Goal: Task Accomplishment & Management: Manage account settings

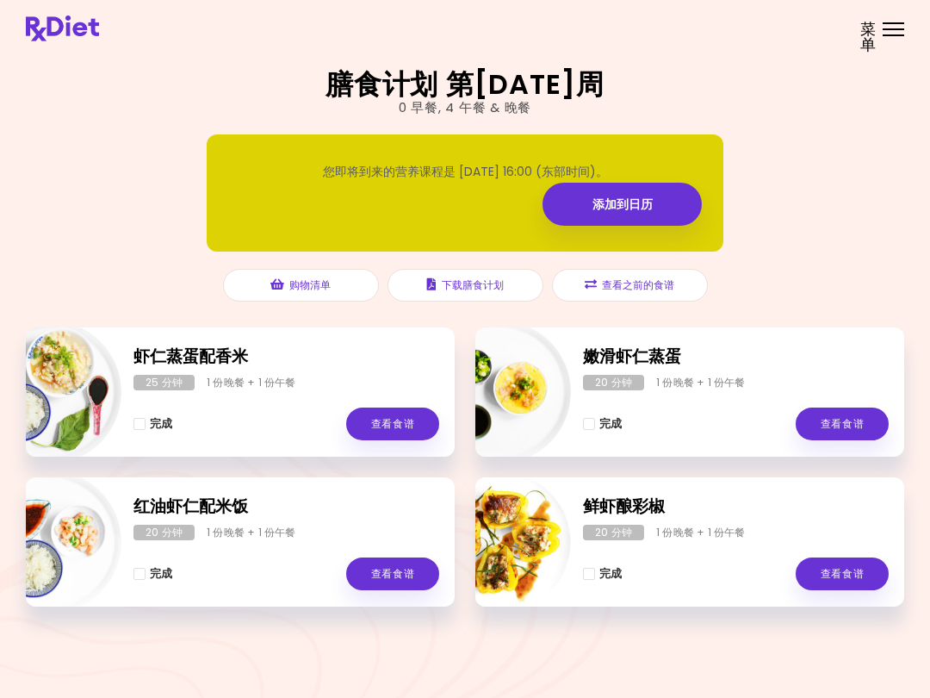
click at [844, 573] on link "查看食谱" at bounding box center [842, 573] width 93 height 33
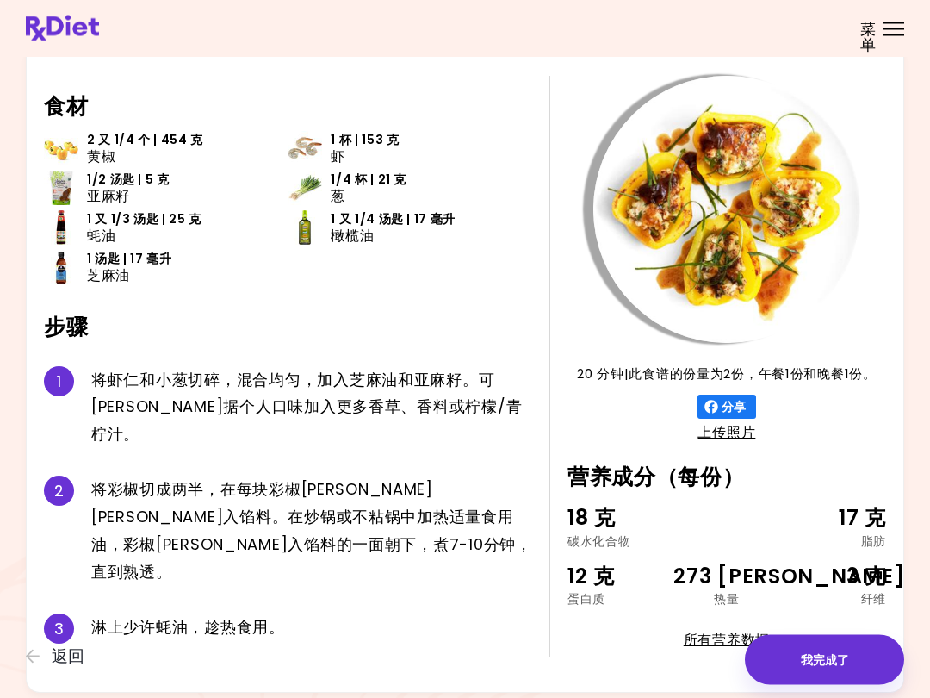
scroll to position [57, 0]
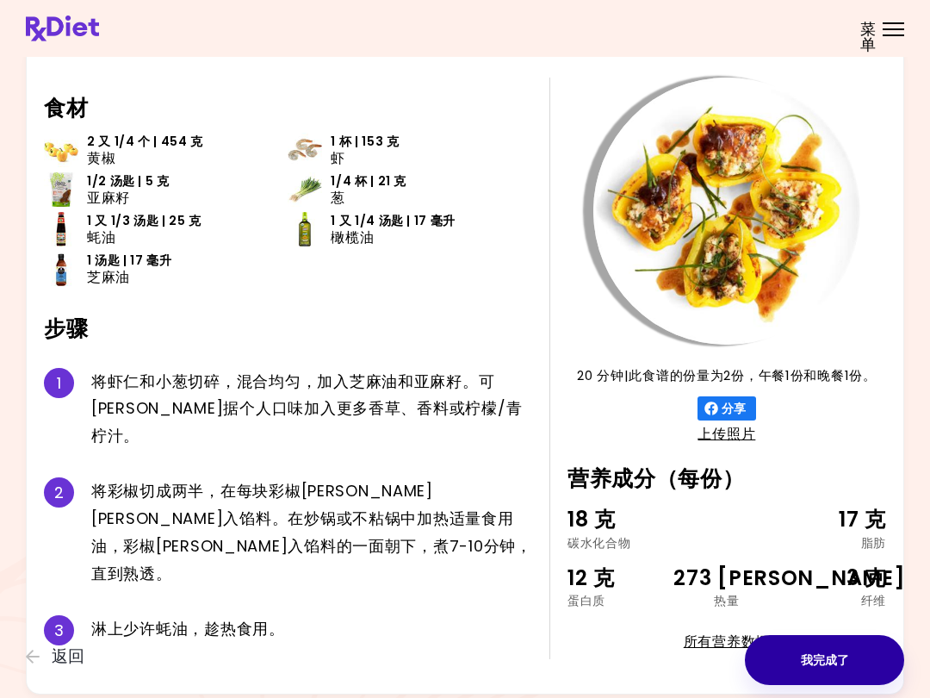
click at [840, 657] on button "我完成了" at bounding box center [824, 660] width 159 height 50
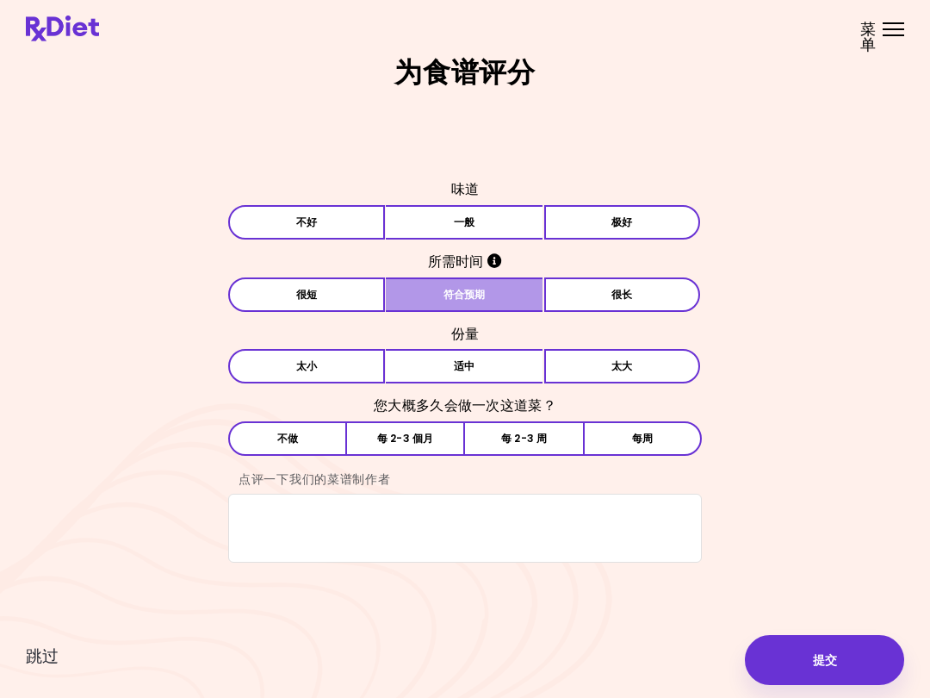
click at [506, 288] on button "符合预期" at bounding box center [464, 294] width 157 height 34
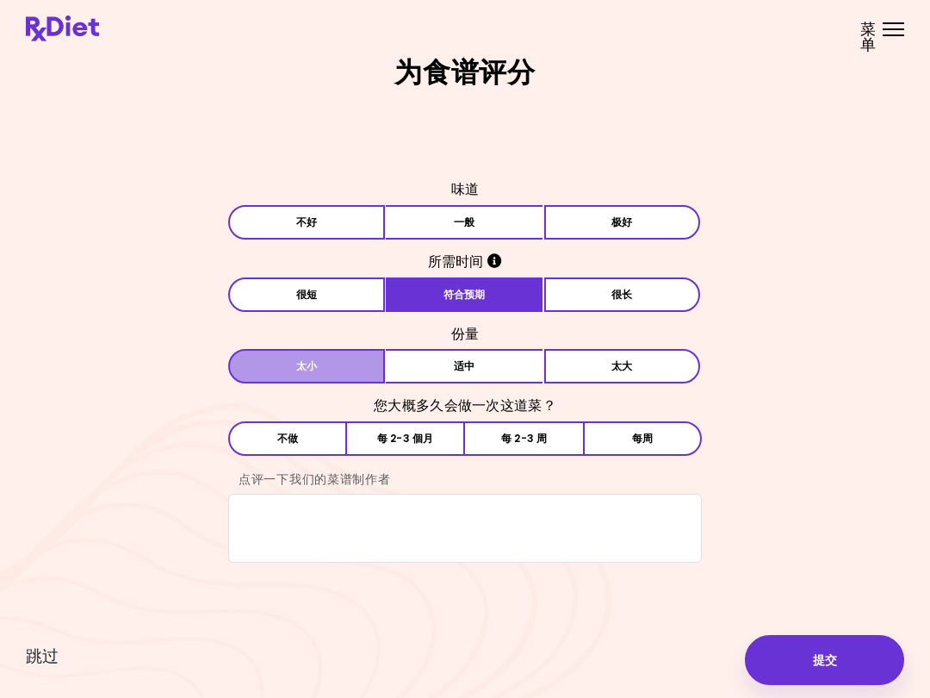
click at [263, 365] on button "[PERSON_NAME]" at bounding box center [306, 366] width 157 height 34
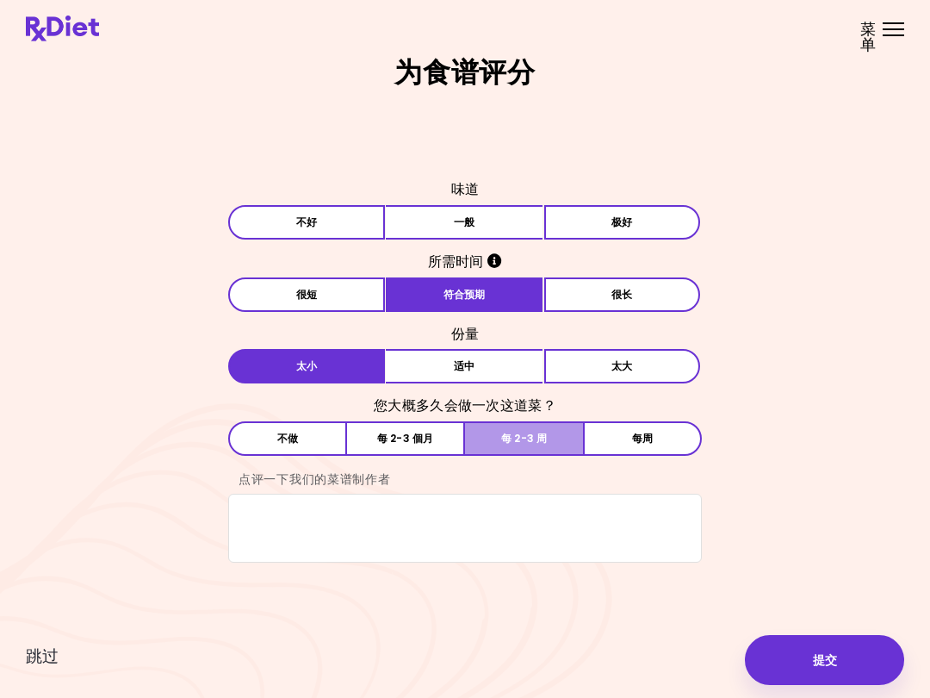
click at [556, 445] on button "每 2-3 周" at bounding box center [524, 438] width 118 height 34
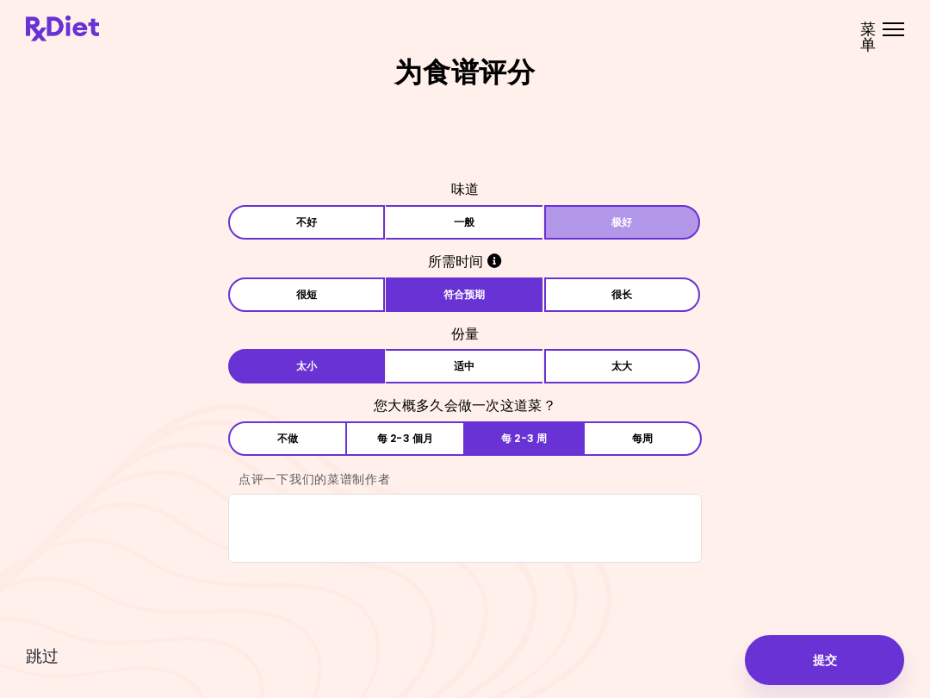
click at [617, 217] on button "极好" at bounding box center [622, 222] width 157 height 34
click at [832, 662] on button "提交" at bounding box center [824, 660] width 159 height 50
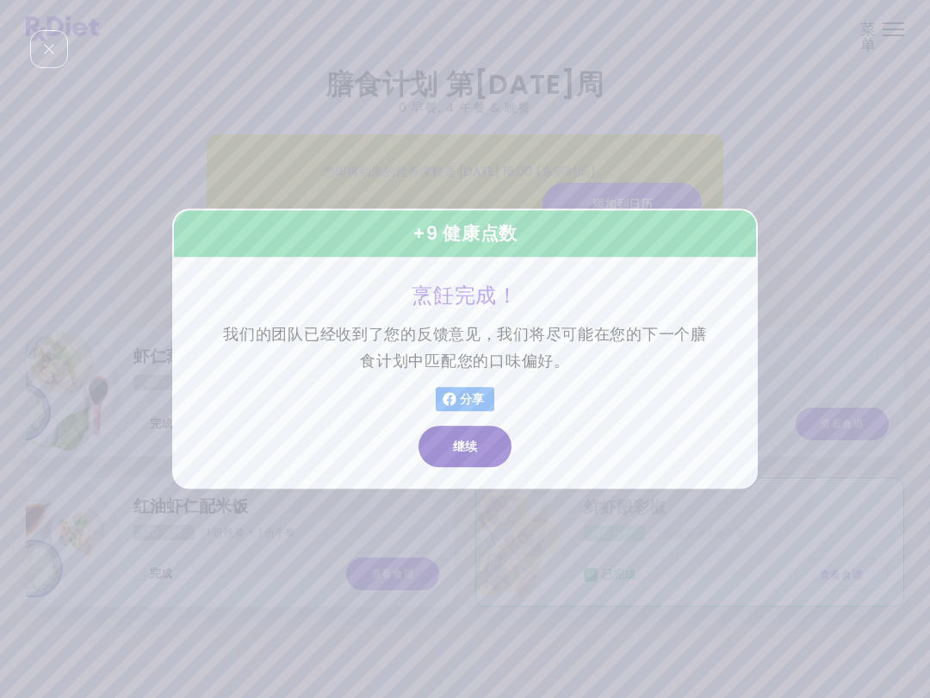
click at [480, 444] on button "继续" at bounding box center [465, 446] width 93 height 41
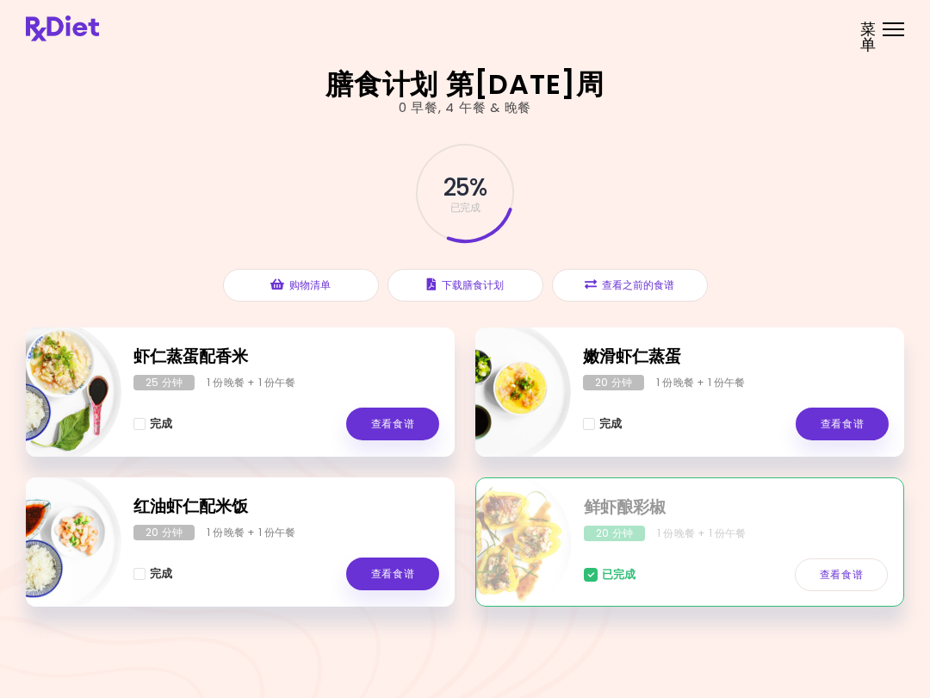
click at [370, 425] on link "查看食谱" at bounding box center [392, 423] width 93 height 33
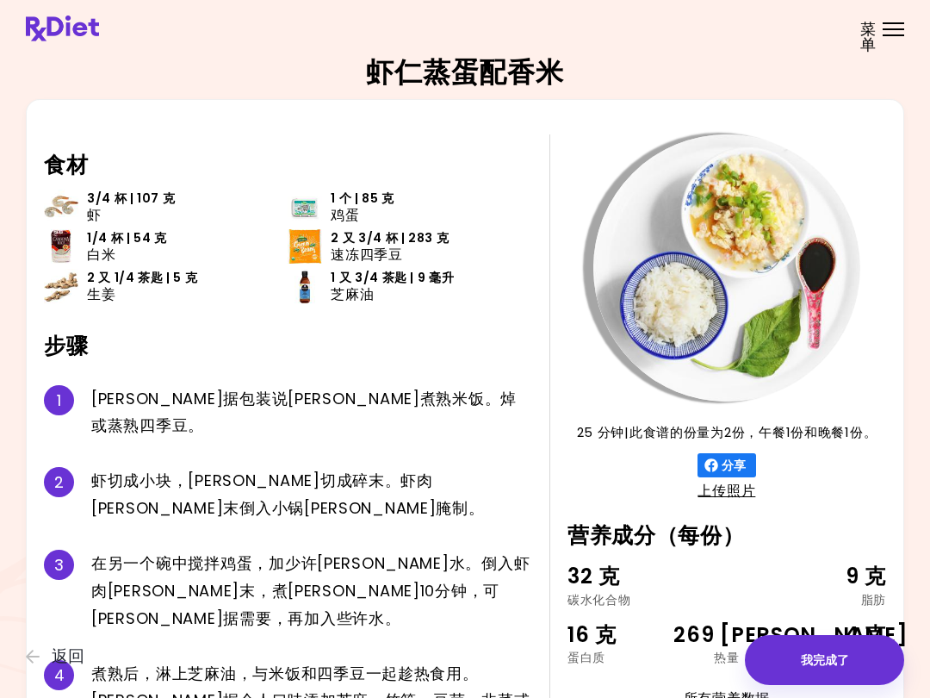
click at [53, 666] on span "返回" at bounding box center [68, 656] width 33 height 19
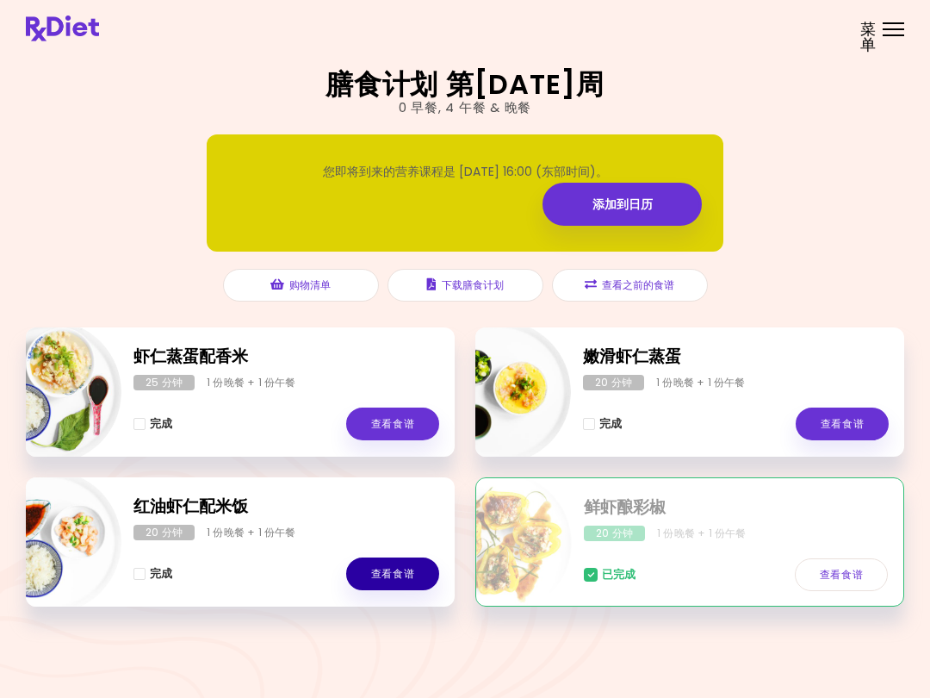
click at [401, 582] on link "查看食谱" at bounding box center [392, 573] width 93 height 33
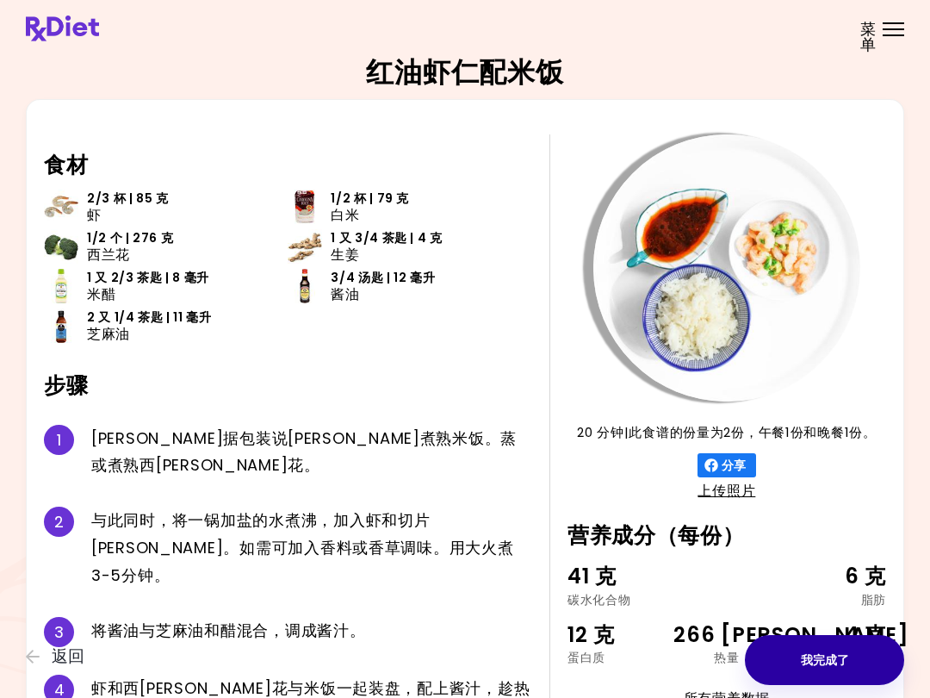
click at [822, 667] on button "我完成了" at bounding box center [824, 660] width 159 height 50
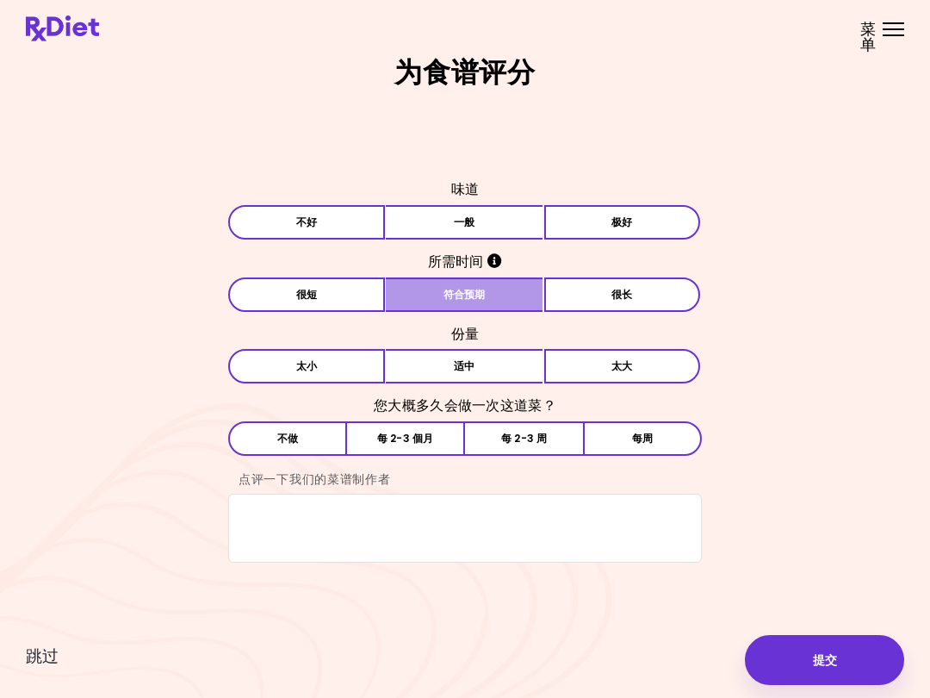
click at [512, 300] on button "符合预期" at bounding box center [464, 294] width 157 height 34
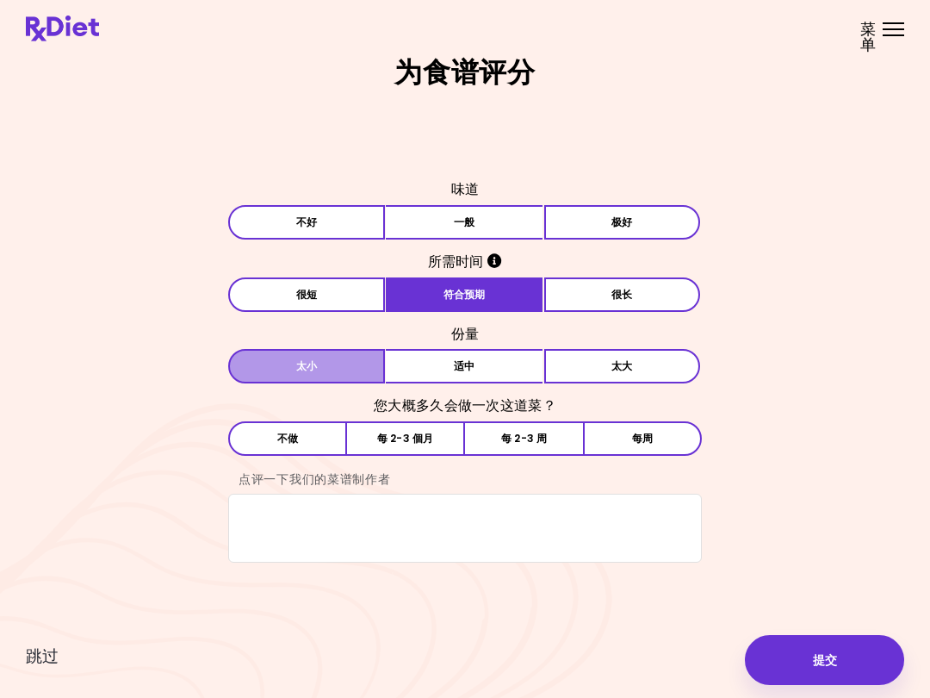
click at [251, 368] on button "[PERSON_NAME]" at bounding box center [306, 366] width 157 height 34
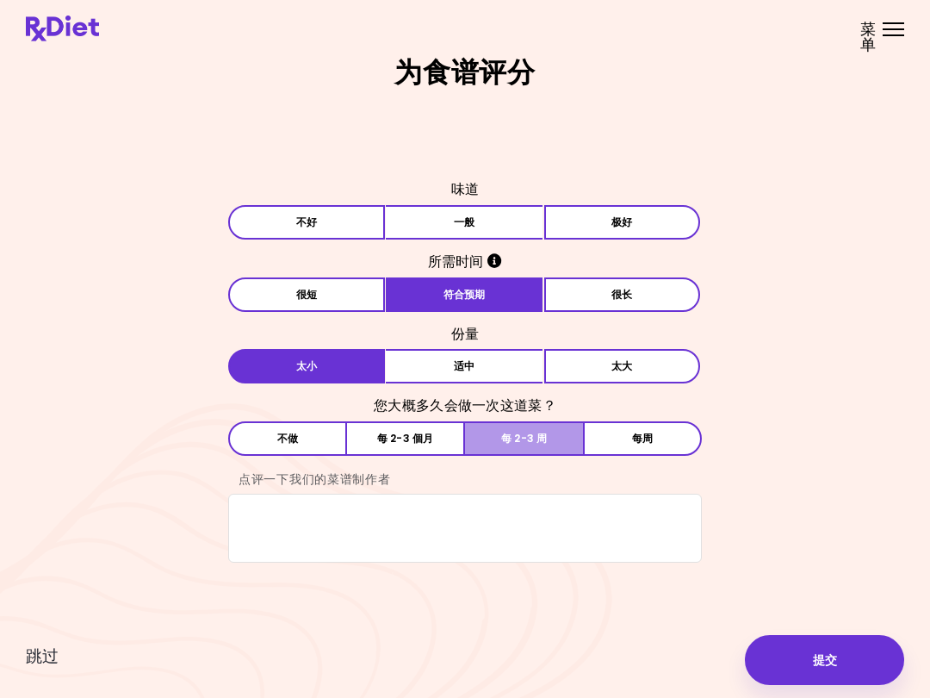
click at [554, 449] on button "每 2-3 周" at bounding box center [524, 438] width 118 height 34
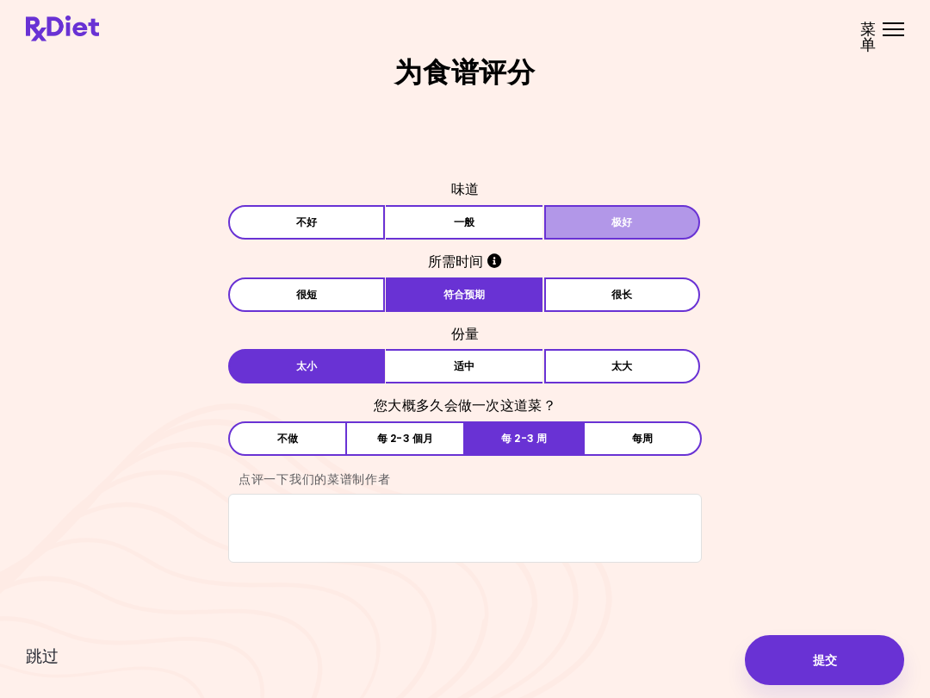
click at [601, 222] on button "极好" at bounding box center [622, 222] width 157 height 34
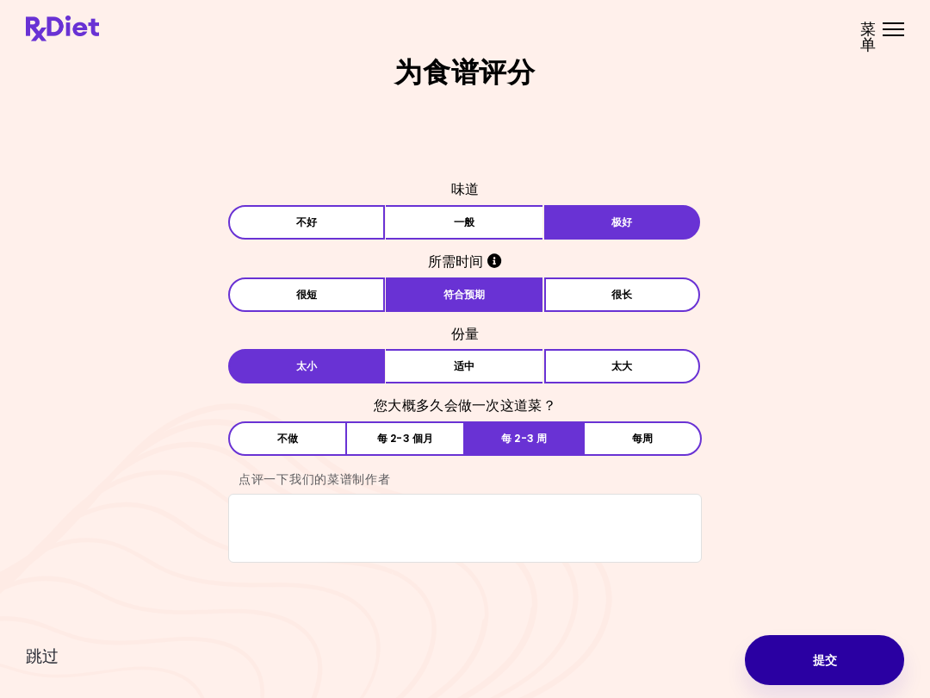
click at [847, 662] on button "提交" at bounding box center [824, 660] width 159 height 50
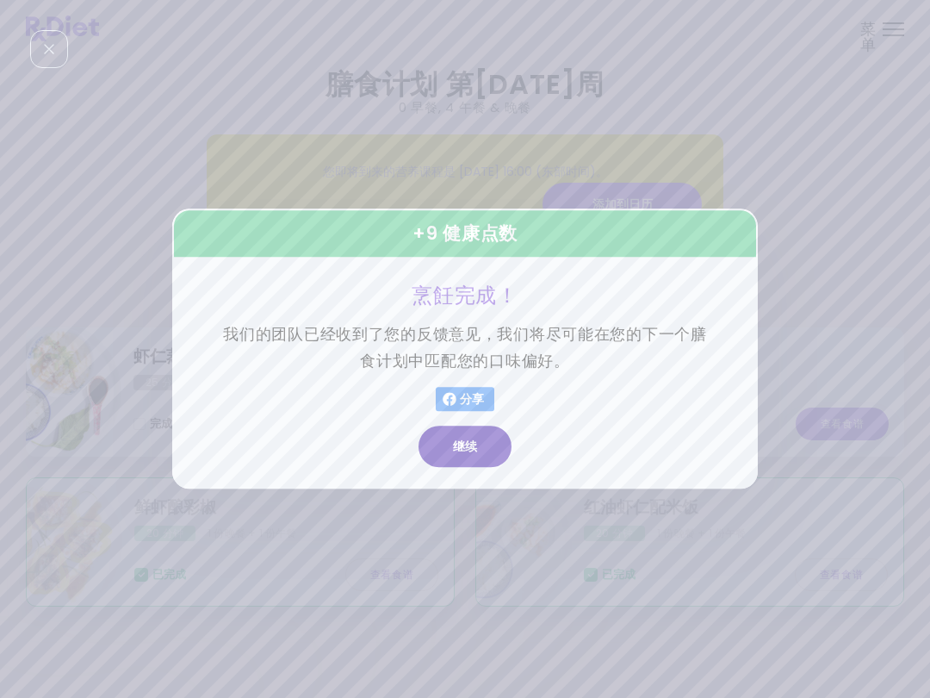
click at [498, 448] on button "继续" at bounding box center [465, 446] width 93 height 41
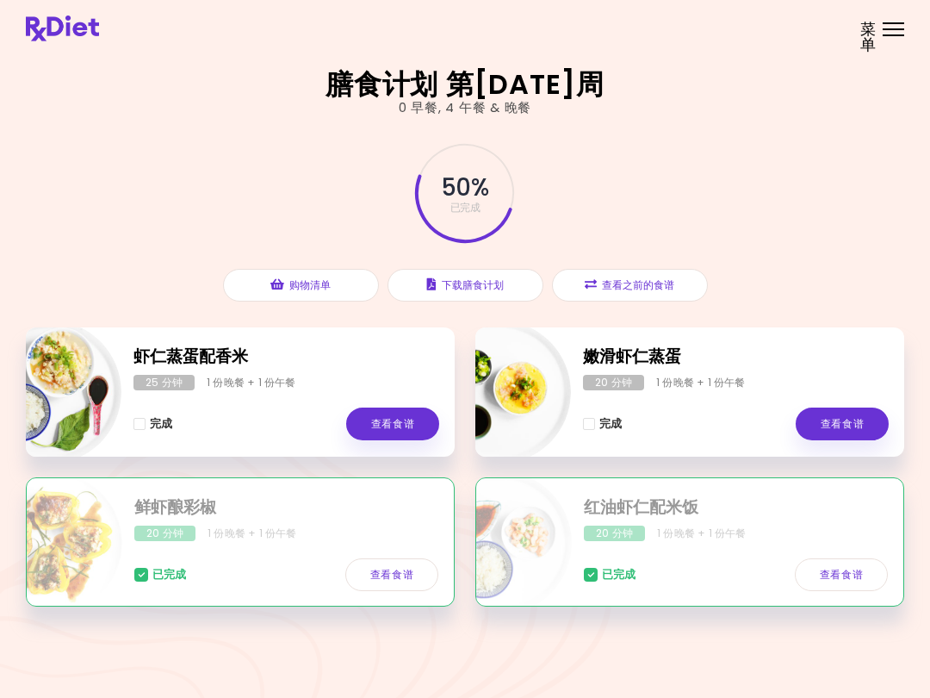
click at [668, 294] on button "查看之前的食谱" at bounding box center [630, 285] width 156 height 33
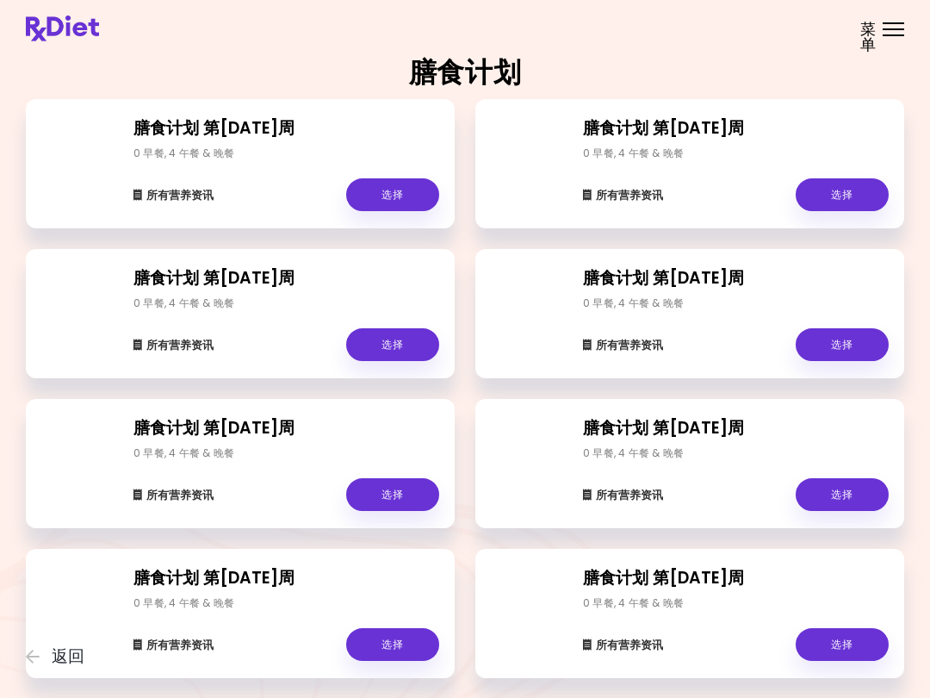
click at [846, 193] on link "选择" at bounding box center [842, 194] width 93 height 33
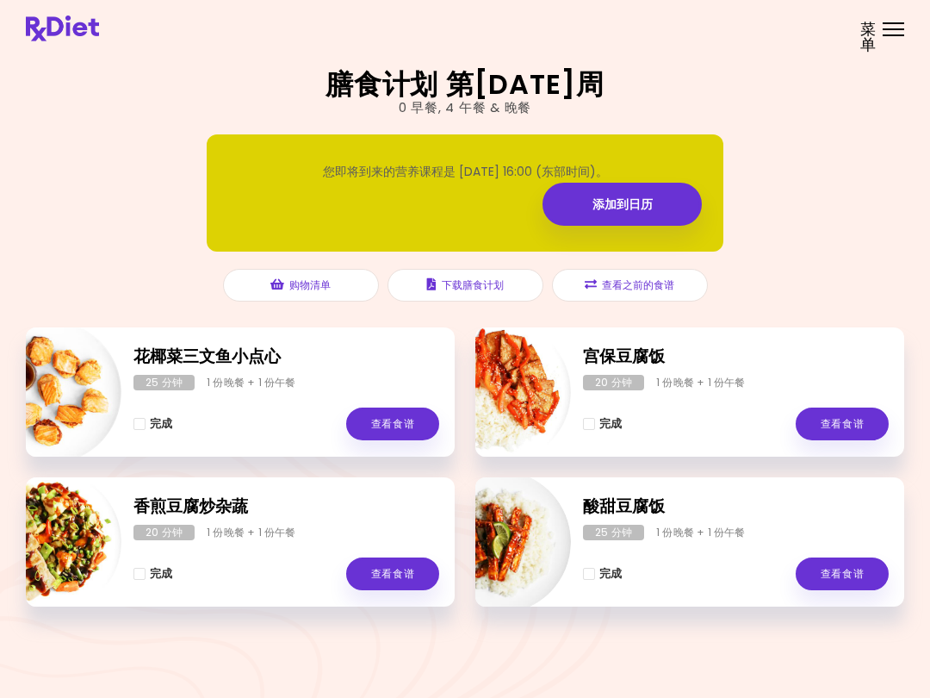
click at [659, 289] on button "查看之前的食谱" at bounding box center [630, 285] width 156 height 33
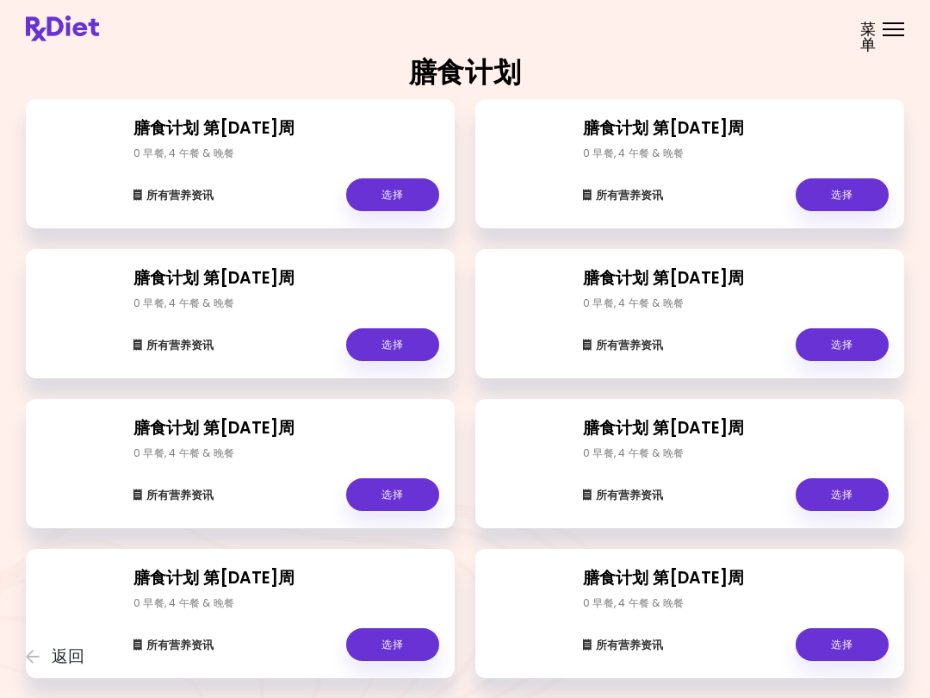
click at [854, 347] on link "选择" at bounding box center [842, 344] width 93 height 33
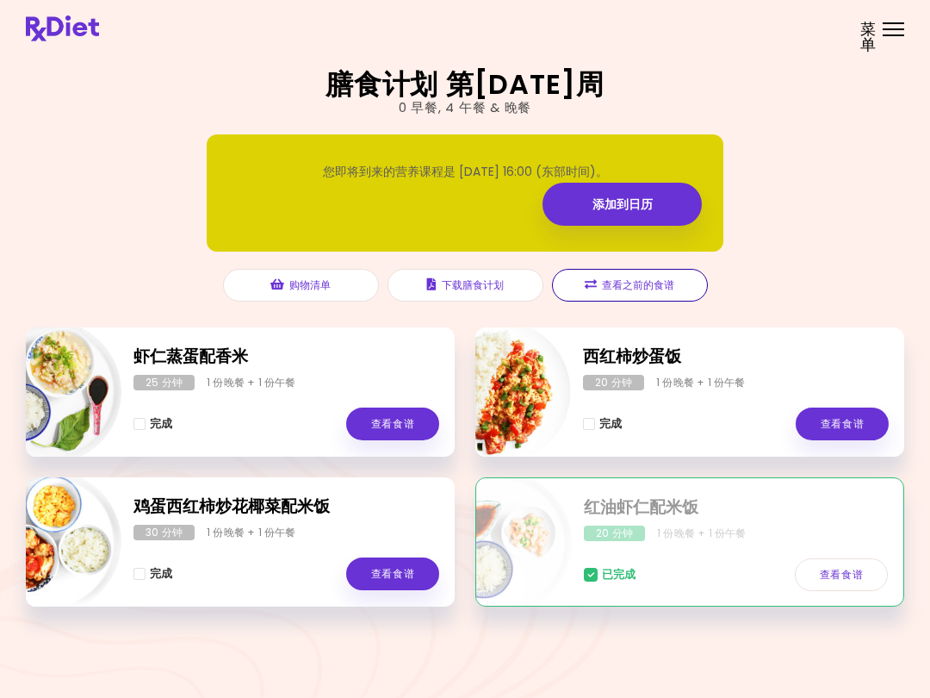
click at [675, 278] on button "查看之前的食谱" at bounding box center [630, 285] width 156 height 33
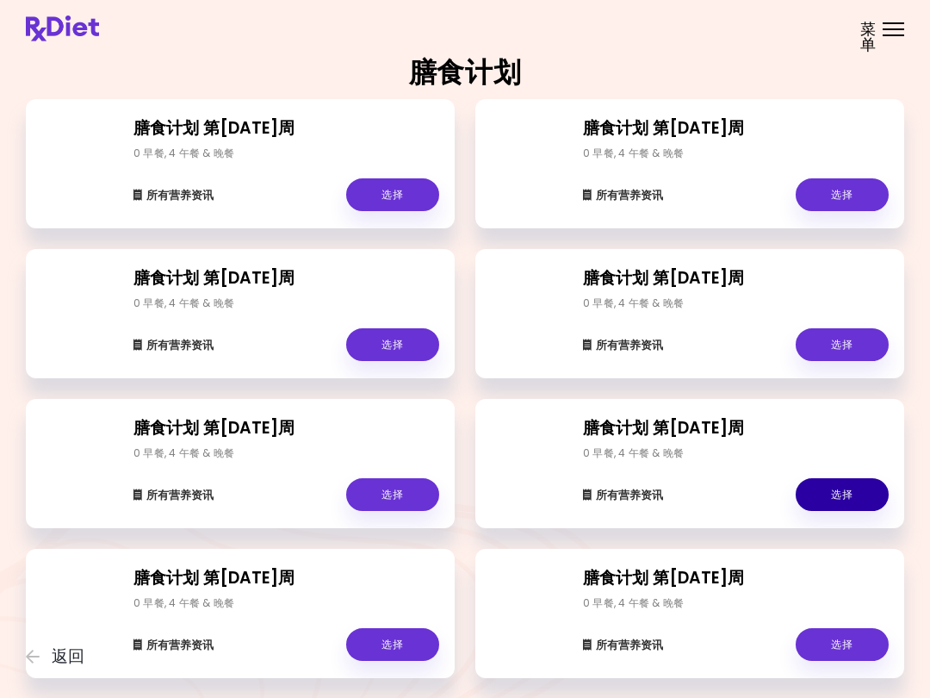
click at [864, 499] on link "选择" at bounding box center [842, 494] width 93 height 33
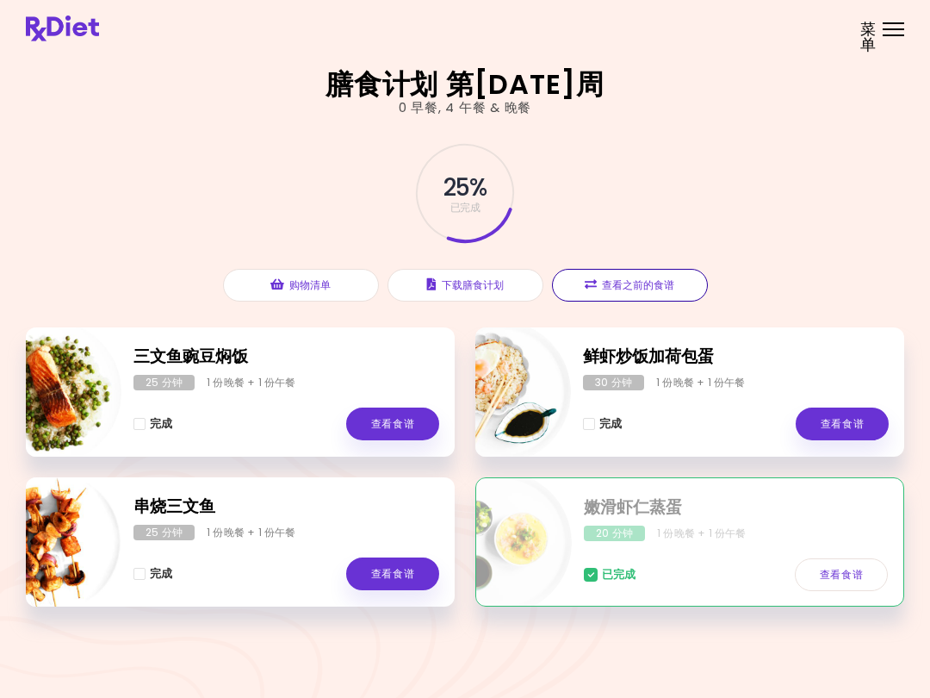
click at [672, 284] on button "查看之前的食谱" at bounding box center [630, 285] width 156 height 33
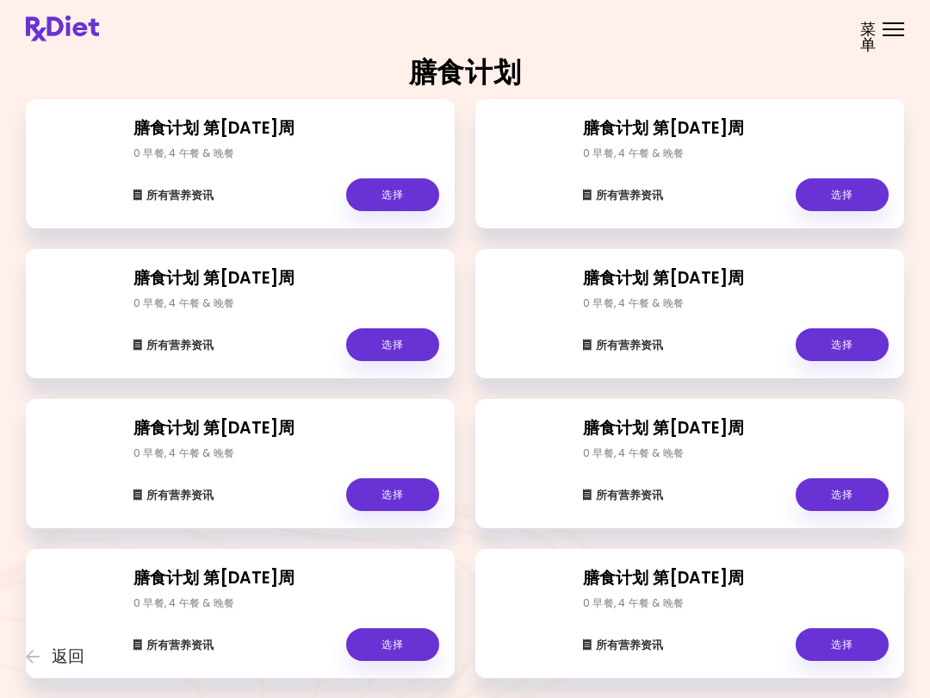
click at [854, 645] on link "选择" at bounding box center [842, 644] width 93 height 33
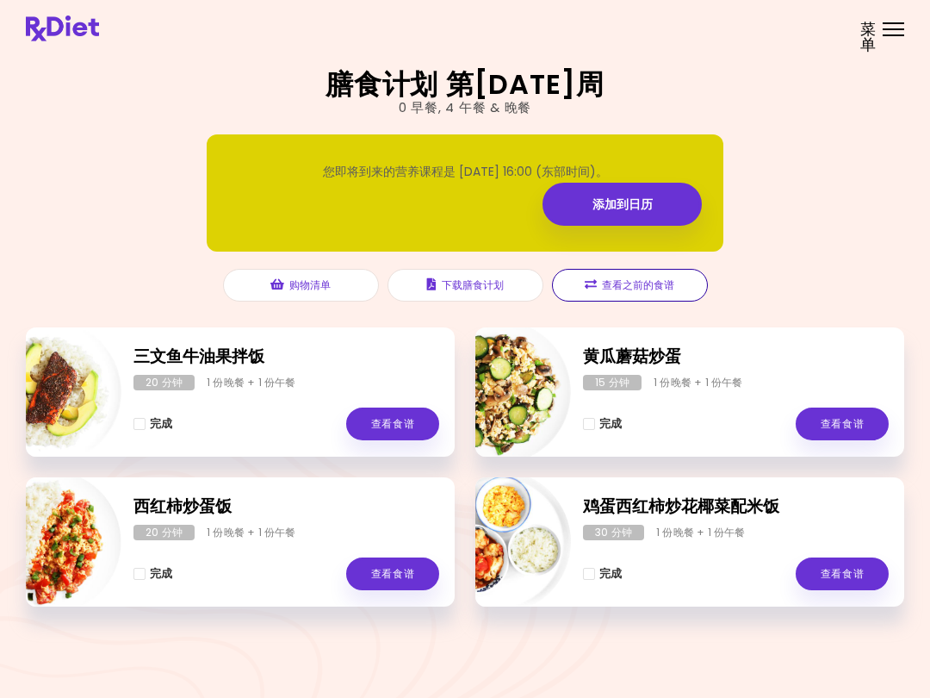
click at [664, 282] on button "查看之前的食谱" at bounding box center [630, 285] width 156 height 33
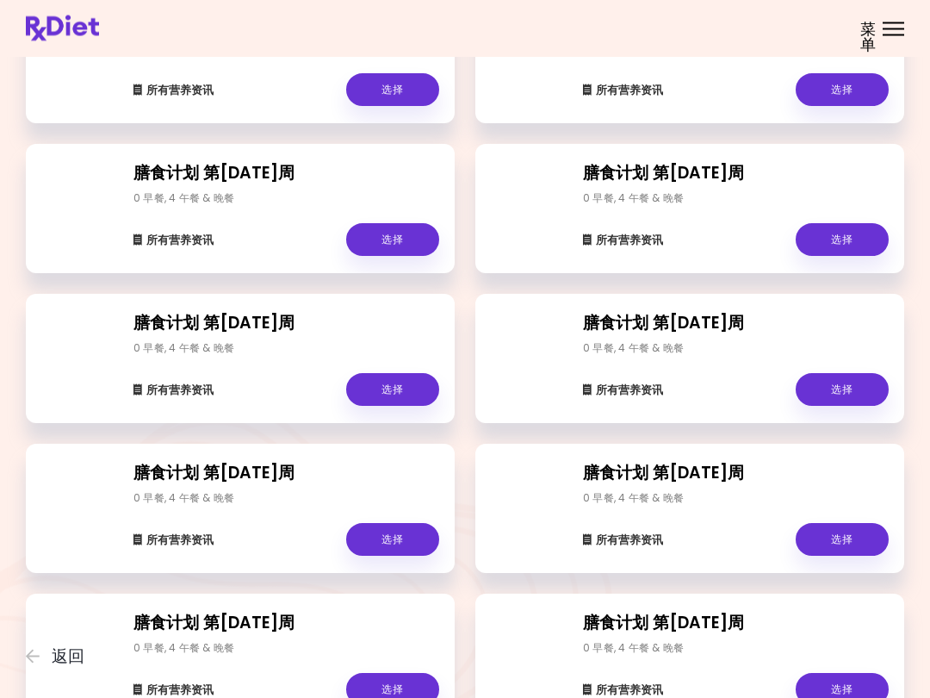
scroll to position [403, 0]
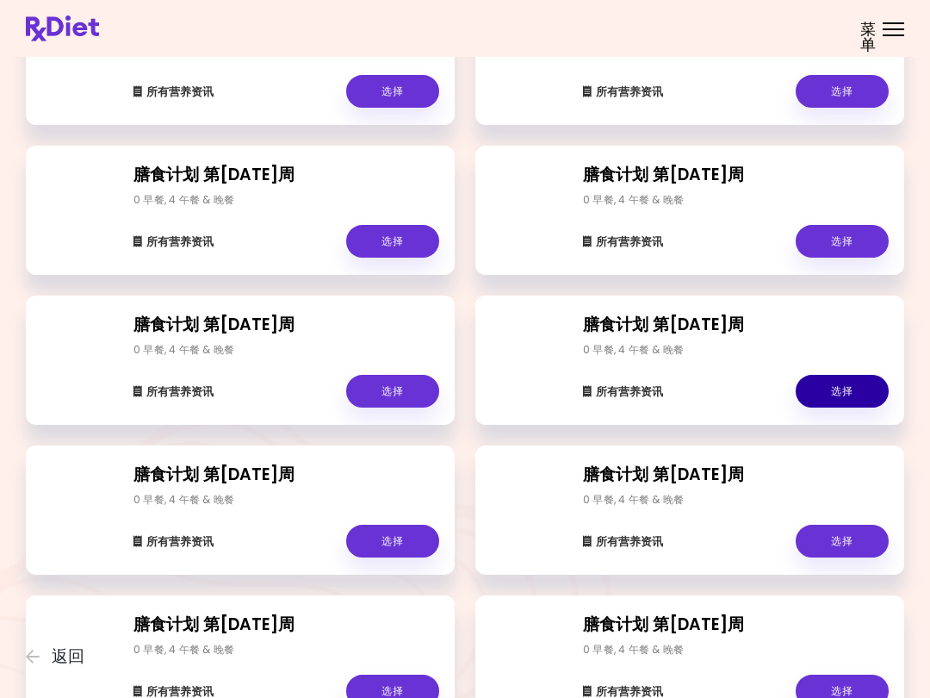
click at [842, 384] on link "选择" at bounding box center [842, 391] width 93 height 33
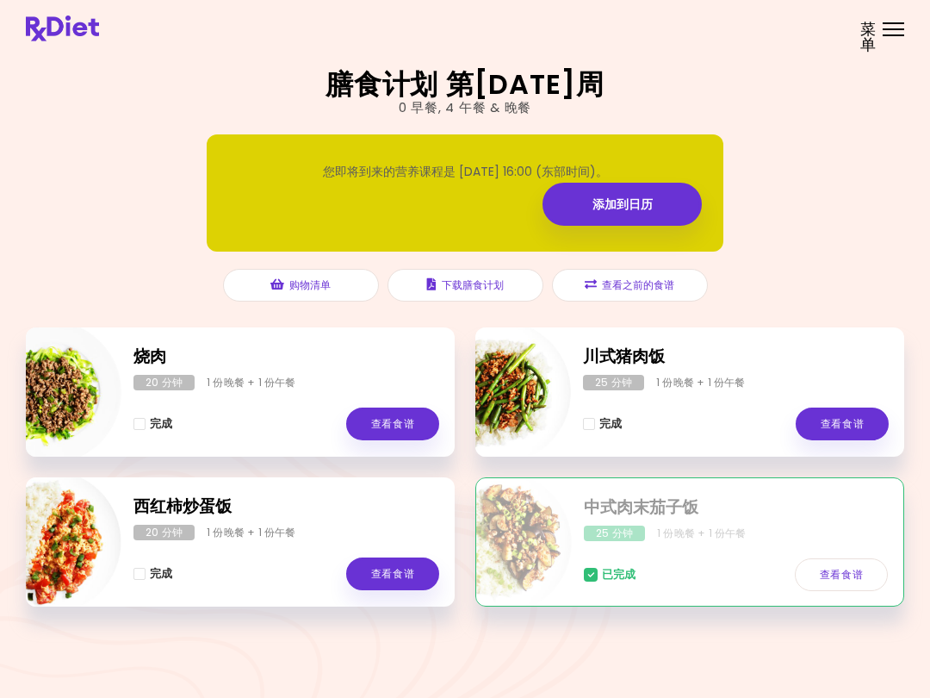
click at [654, 289] on button "查看之前的食谱" at bounding box center [630, 285] width 156 height 33
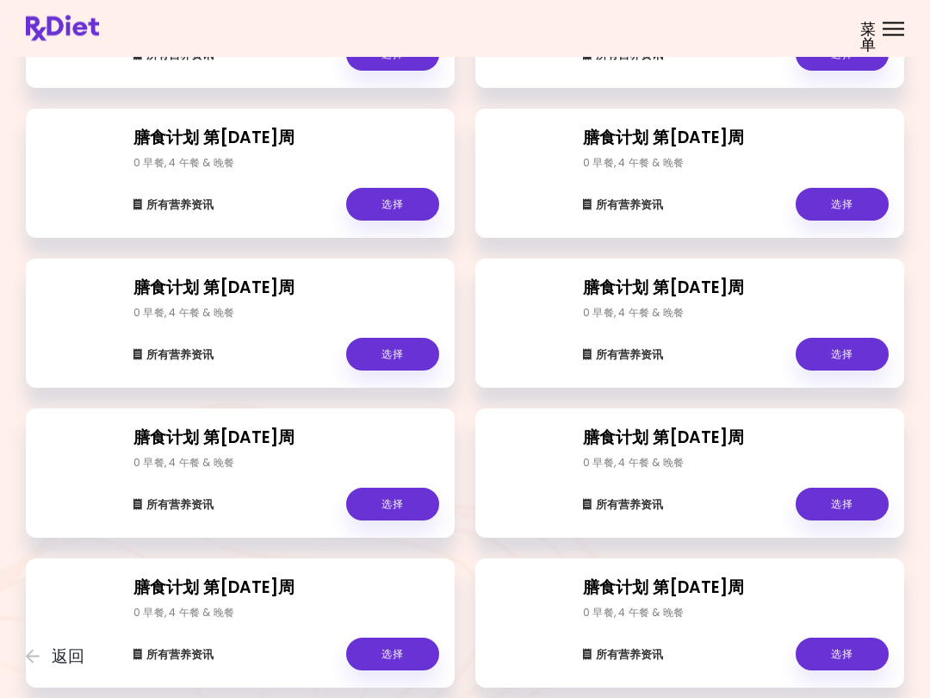
scroll to position [593, 0]
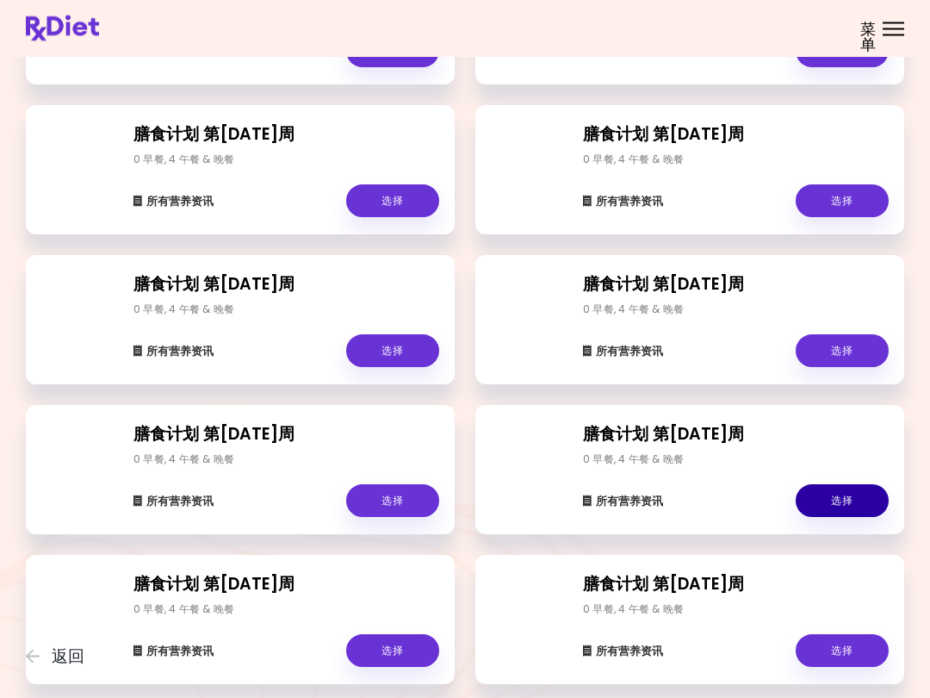
click at [853, 498] on link "选择" at bounding box center [842, 501] width 93 height 33
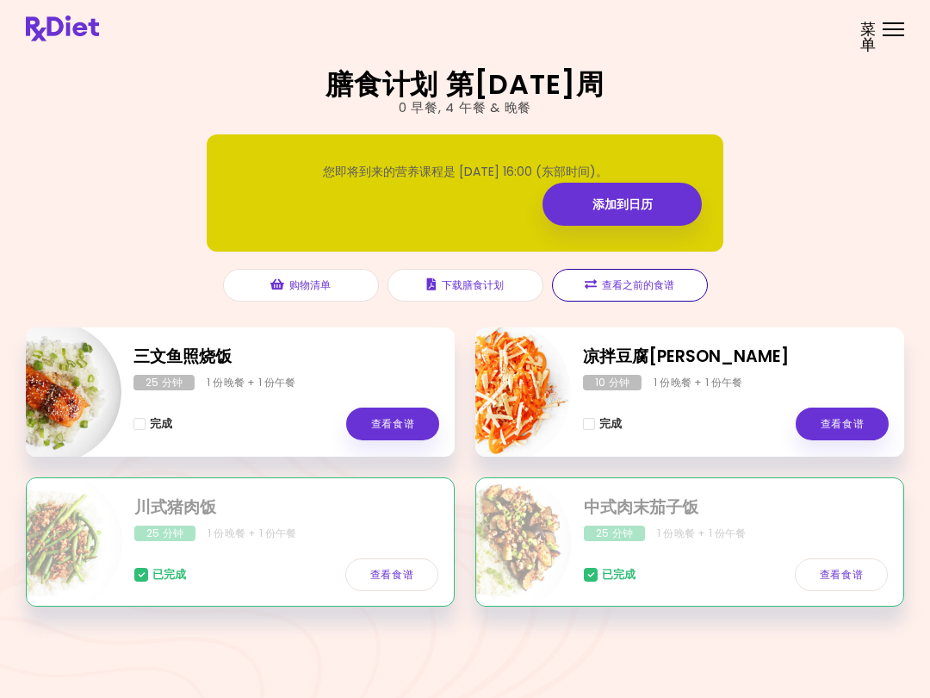
click at [663, 287] on button "查看之前的食谱" at bounding box center [630, 285] width 156 height 33
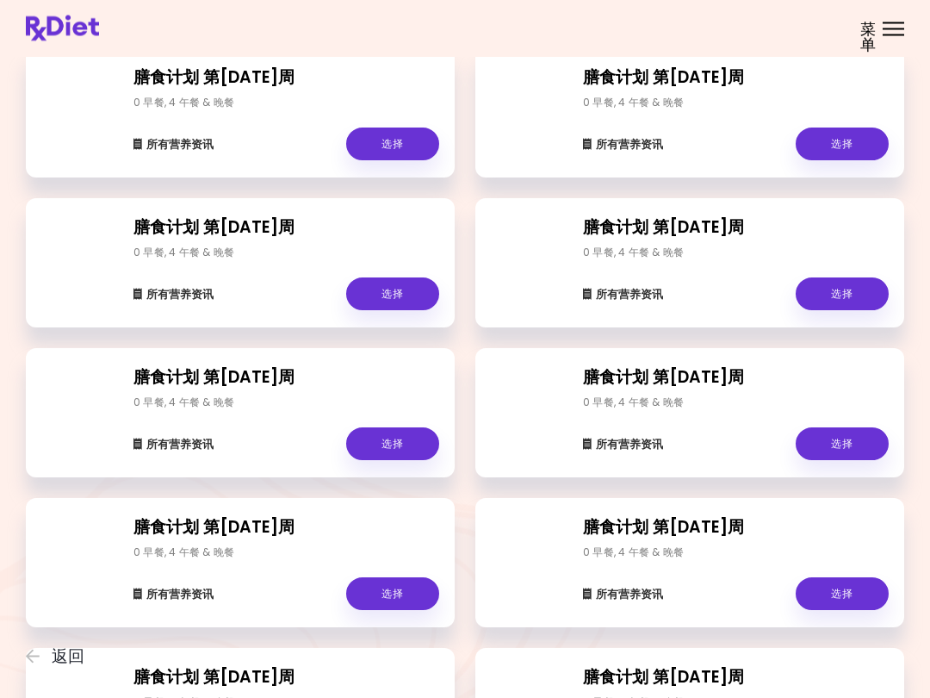
scroll to position [804, 0]
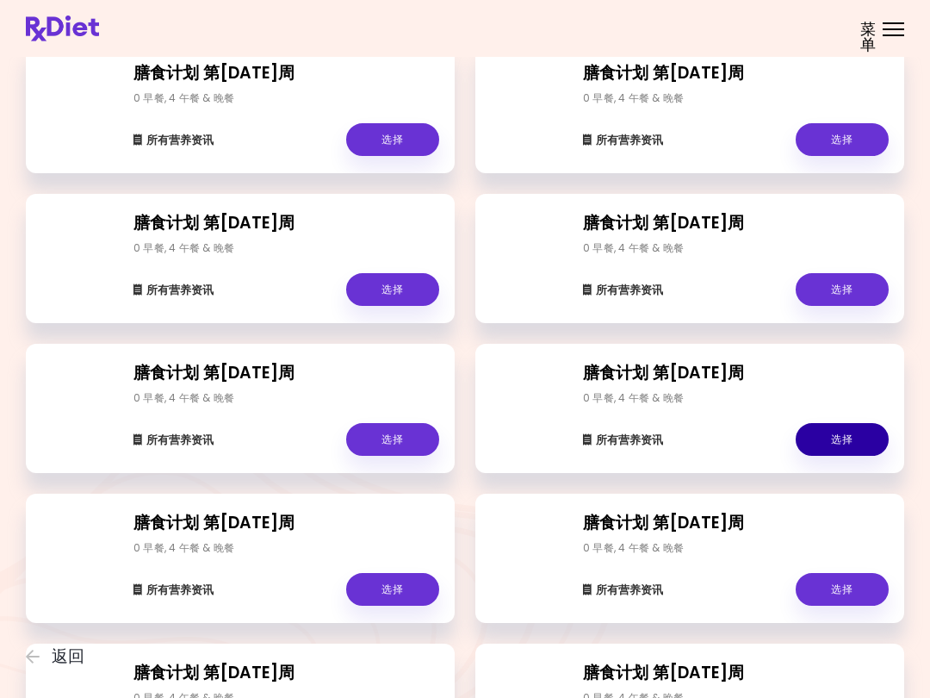
click at [835, 442] on link "选择" at bounding box center [842, 439] width 93 height 33
